Goal: Check status: Check status

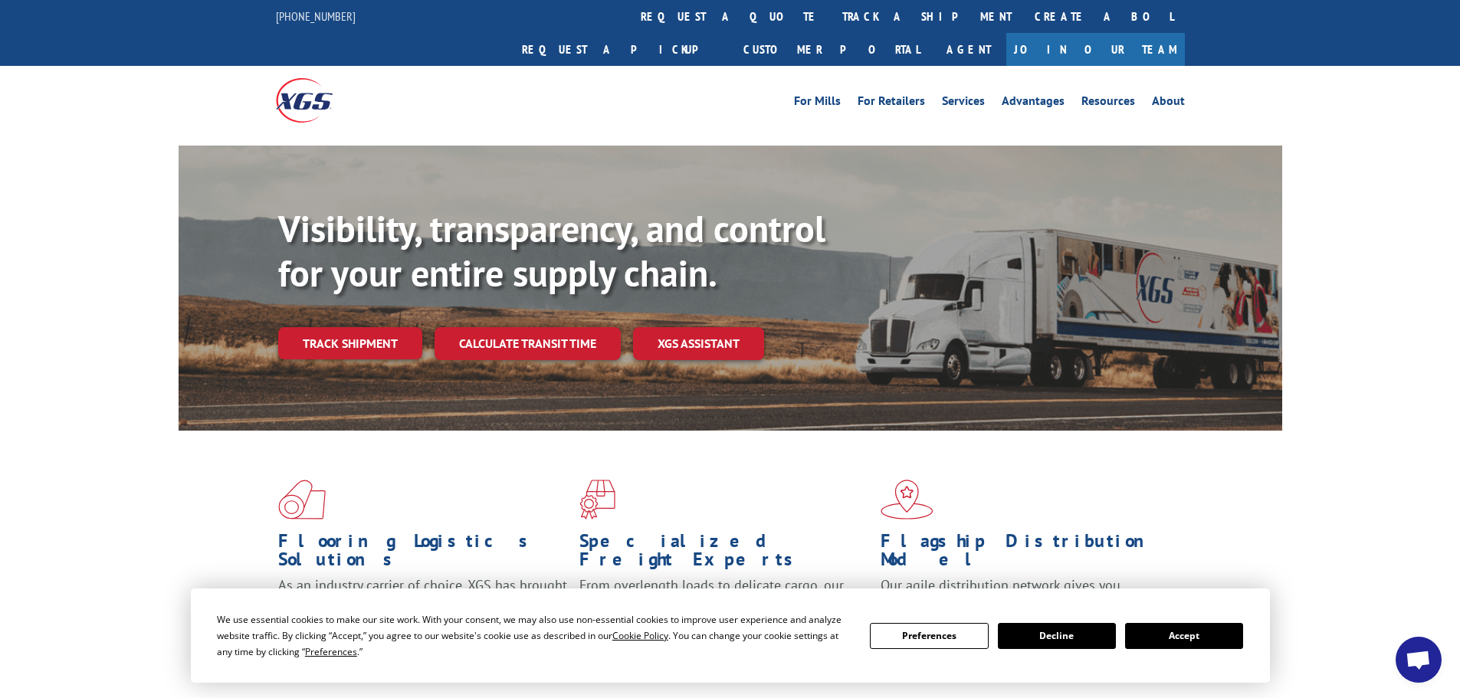
drag, startPoint x: 669, startPoint y: 14, endPoint x: 656, endPoint y: 14, distance: 13.0
click at [831, 14] on link "track a shipment" at bounding box center [927, 16] width 192 height 33
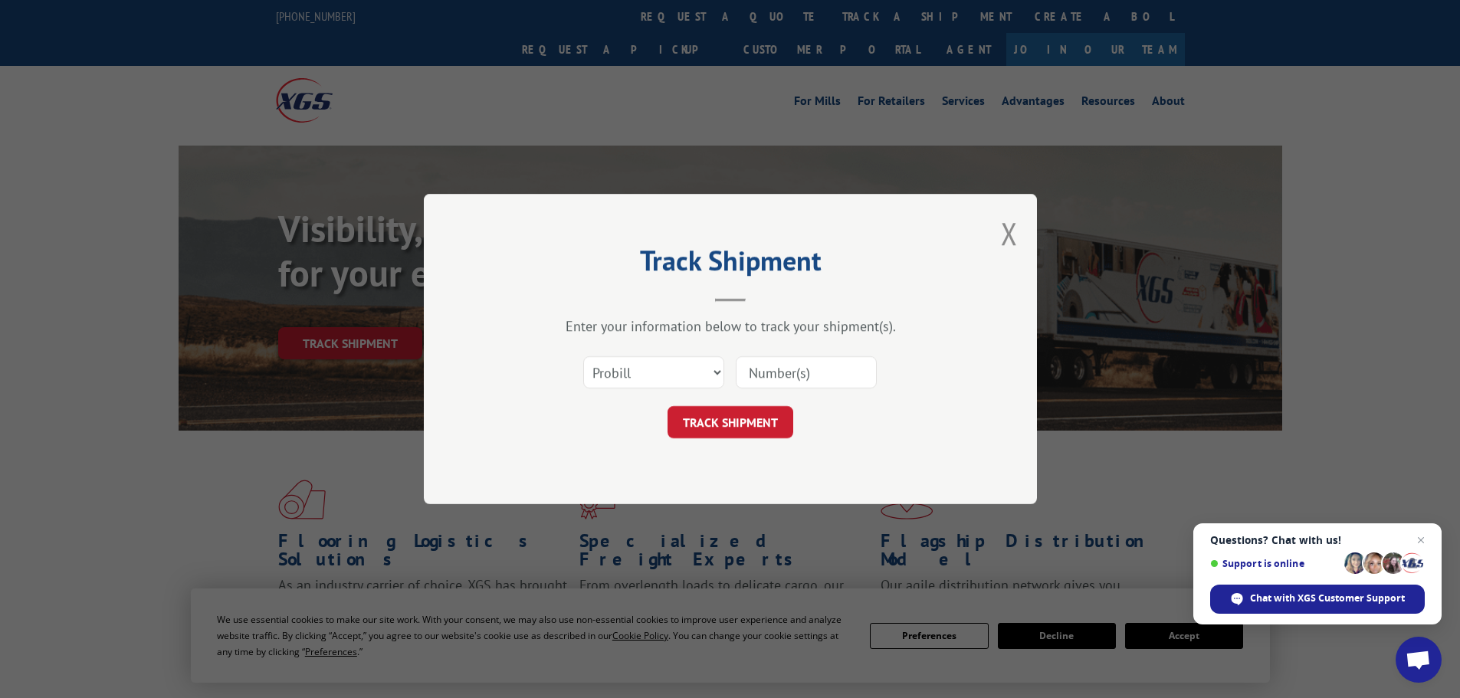
paste input "17480976"
type input "17480976"
click at [729, 422] on button "TRACK SHIPMENT" at bounding box center [730, 422] width 126 height 32
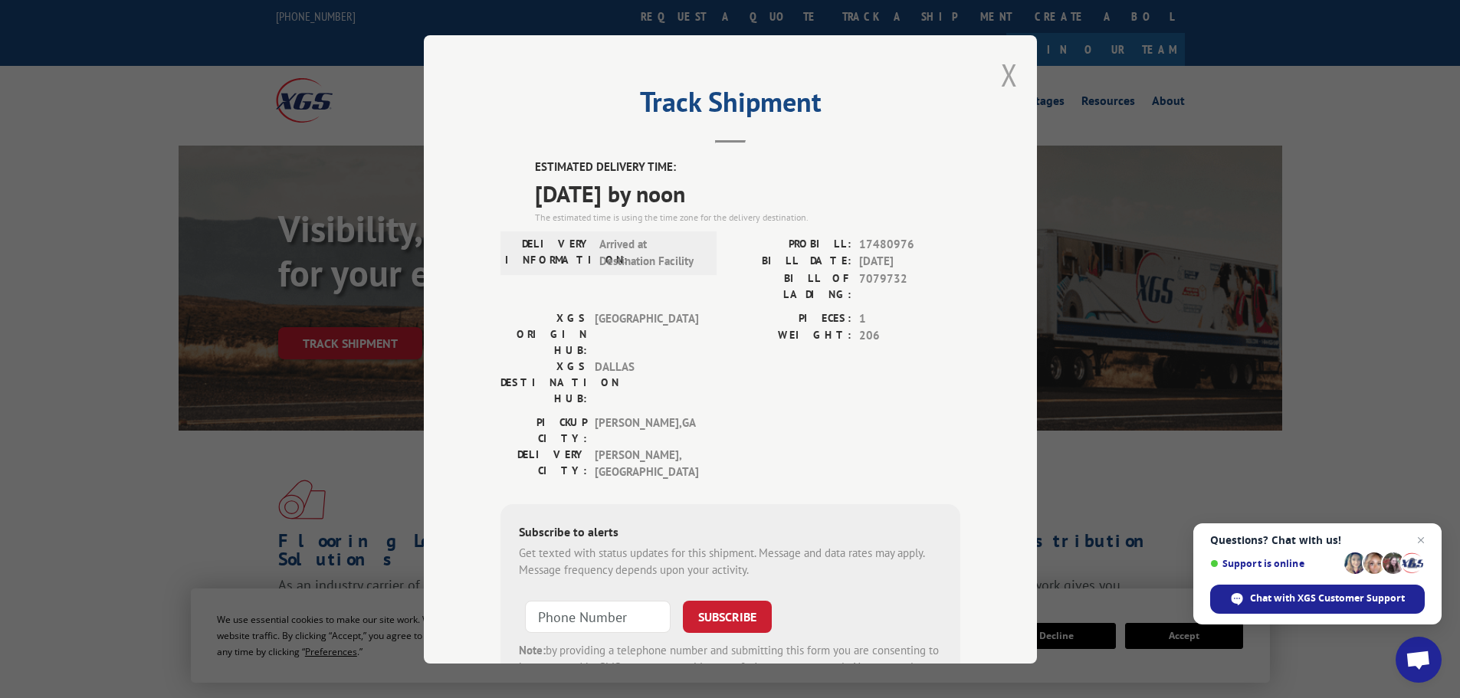
click at [1005, 79] on button "Close modal" at bounding box center [1009, 74] width 17 height 41
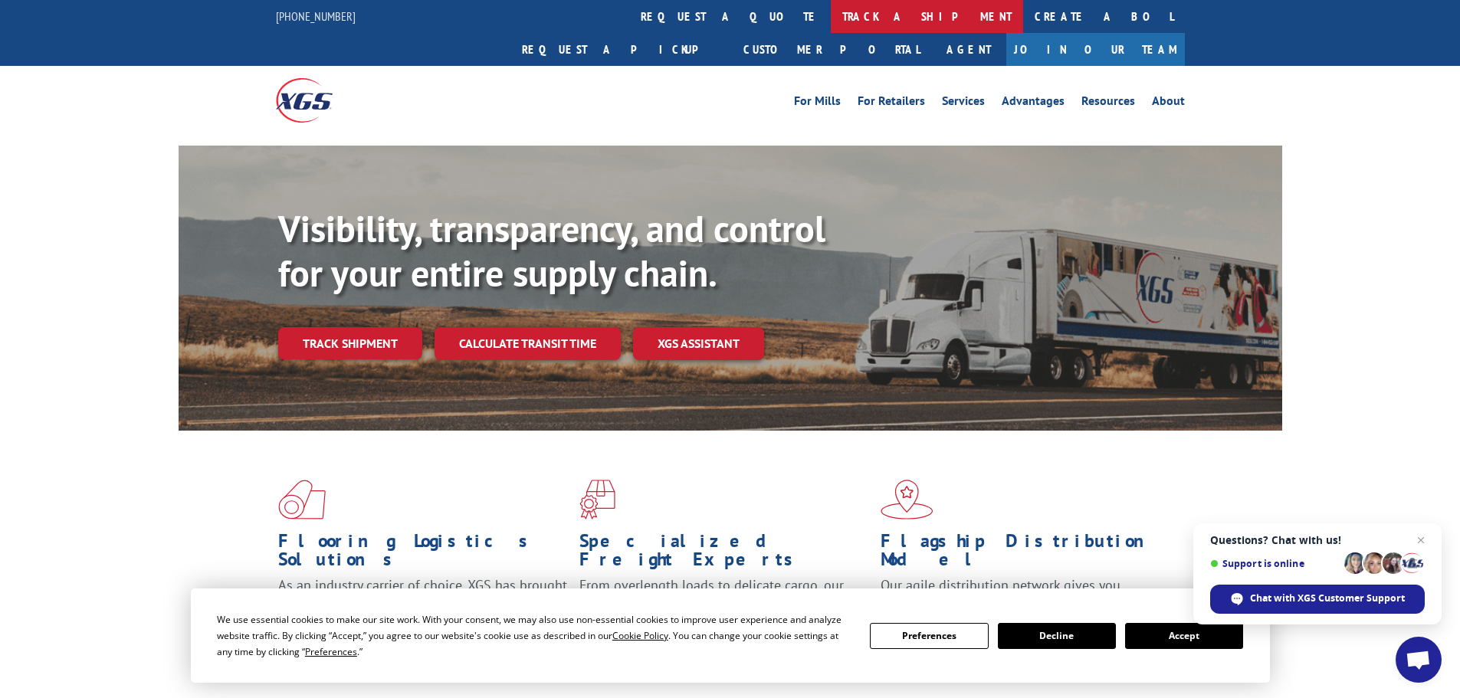
click at [831, 3] on link "track a shipment" at bounding box center [927, 16] width 192 height 33
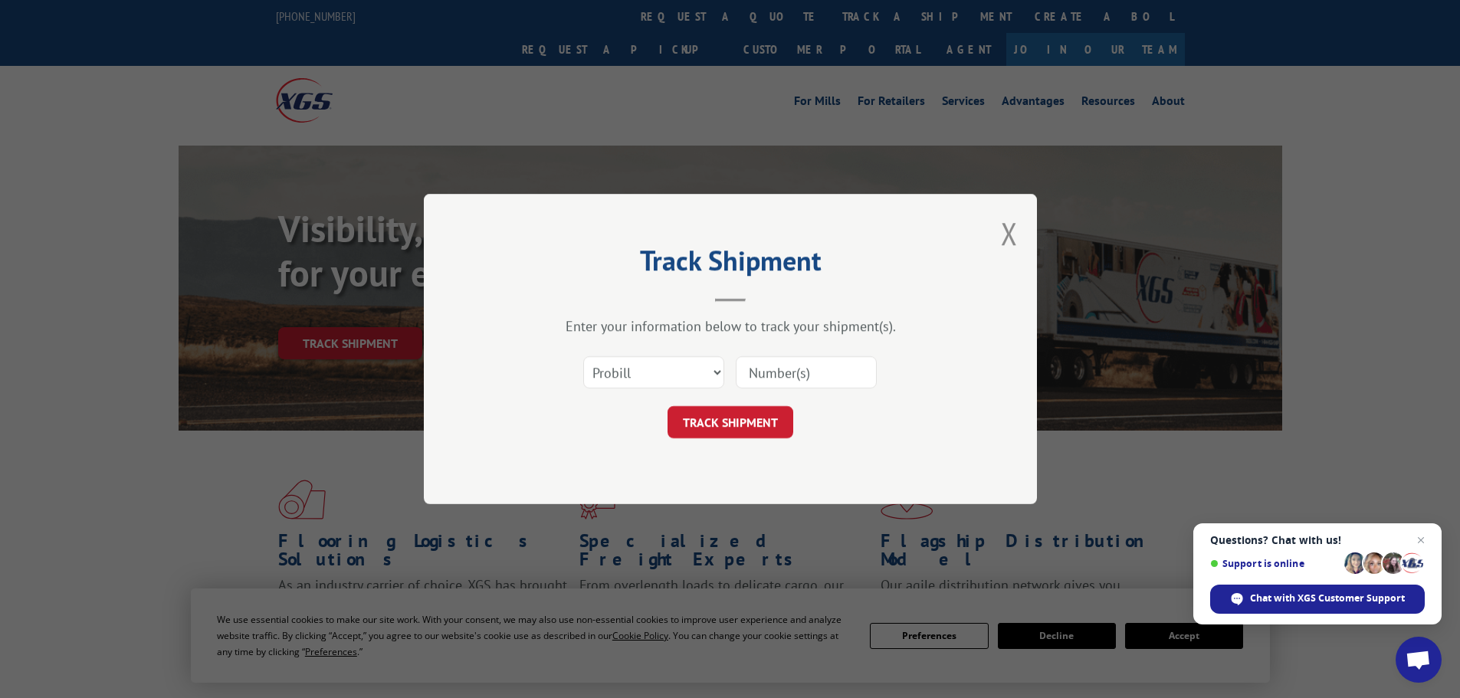
paste input "17480976"
type input "17480976"
click at [726, 420] on button "TRACK SHIPMENT" at bounding box center [730, 422] width 126 height 32
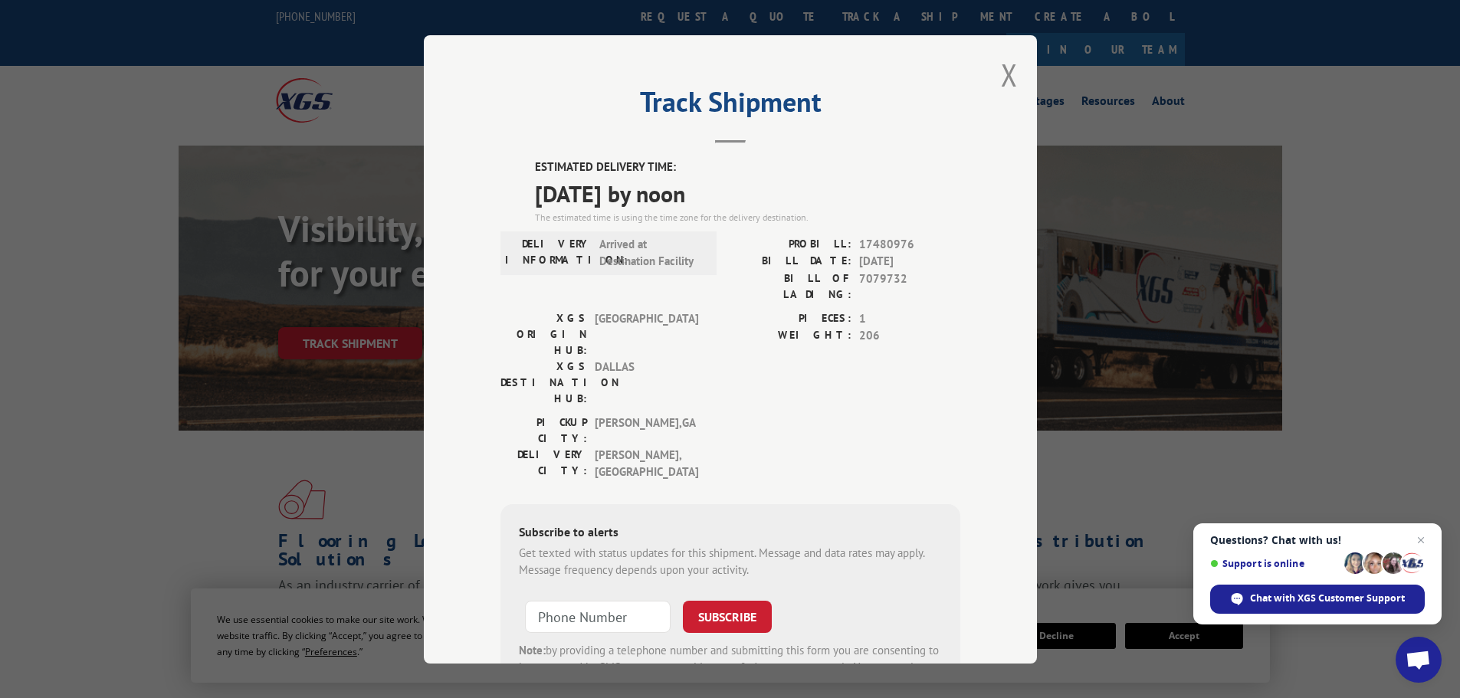
drag, startPoint x: 524, startPoint y: 163, endPoint x: 759, endPoint y: 189, distance: 235.9
click at [759, 189] on div "ESTIMATED DELIVERY TIME: [DATE] by noon The estimated time is using the time zo…" at bounding box center [730, 435] width 460 height 553
copy div "ESTIMATED DELIVERY TIME: [DATE] by noon"
